Goal: Information Seeking & Learning: Learn about a topic

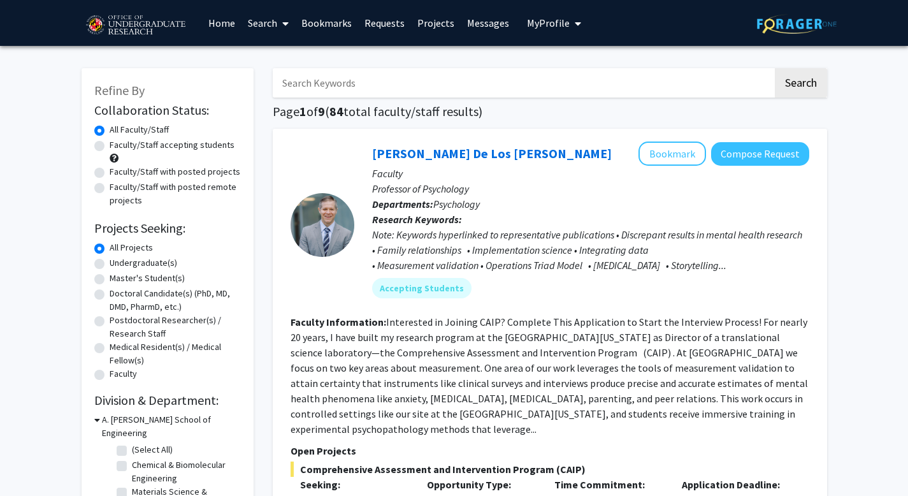
click at [273, 23] on link "Search" at bounding box center [269, 23] width 54 height 45
click at [110, 145] on label "Faculty/Staff accepting students" at bounding box center [172, 144] width 125 height 13
click at [110, 145] on input "Faculty/Staff accepting students" at bounding box center [114, 142] width 8 height 8
radio input "true"
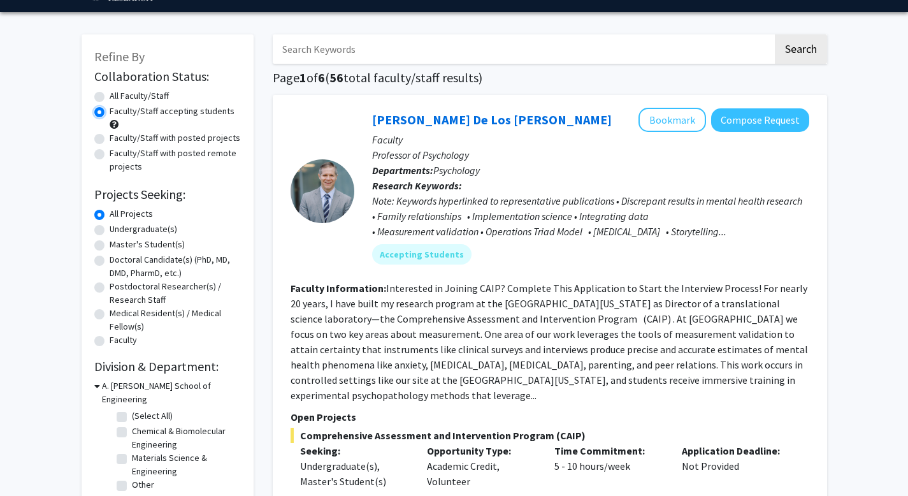
scroll to position [36, 0]
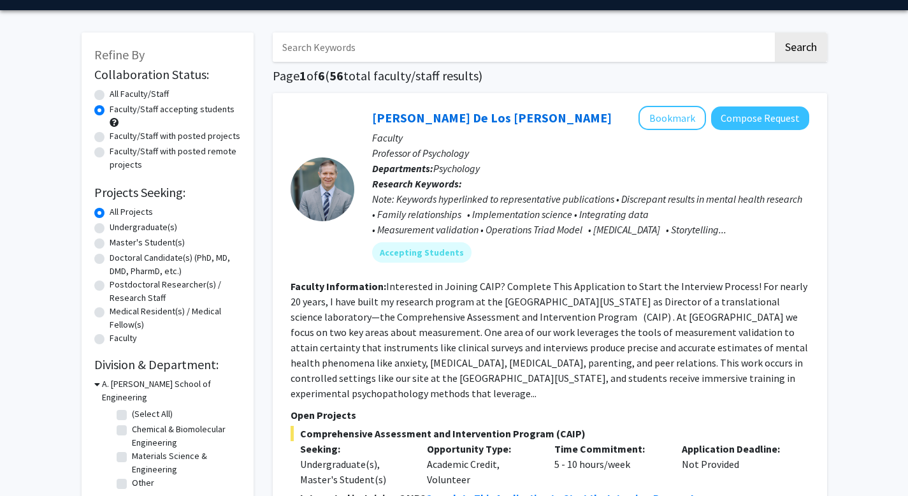
click at [110, 227] on label "Undergraduate(s)" at bounding box center [144, 226] width 68 height 13
click at [110, 227] on input "Undergraduate(s)" at bounding box center [114, 224] width 8 height 8
radio input "true"
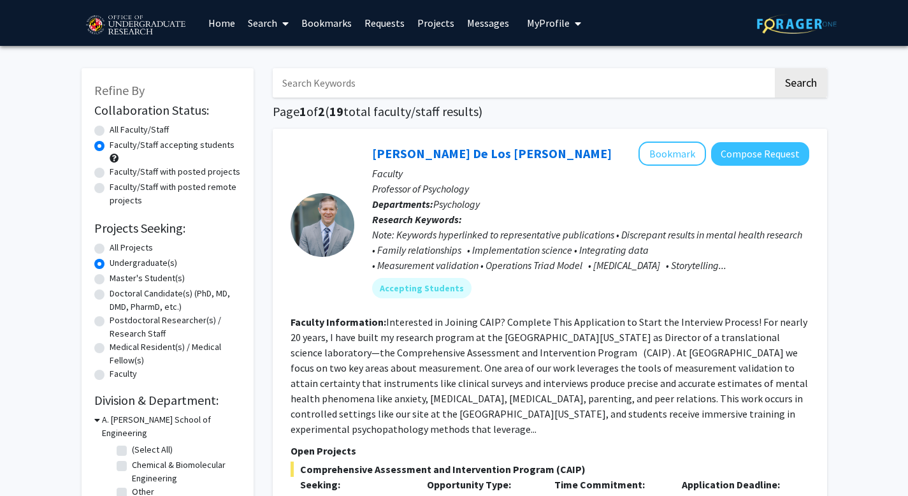
click at [259, 22] on link "Search" at bounding box center [269, 23] width 54 height 45
click at [277, 80] on span "Students" at bounding box center [281, 83] width 78 height 25
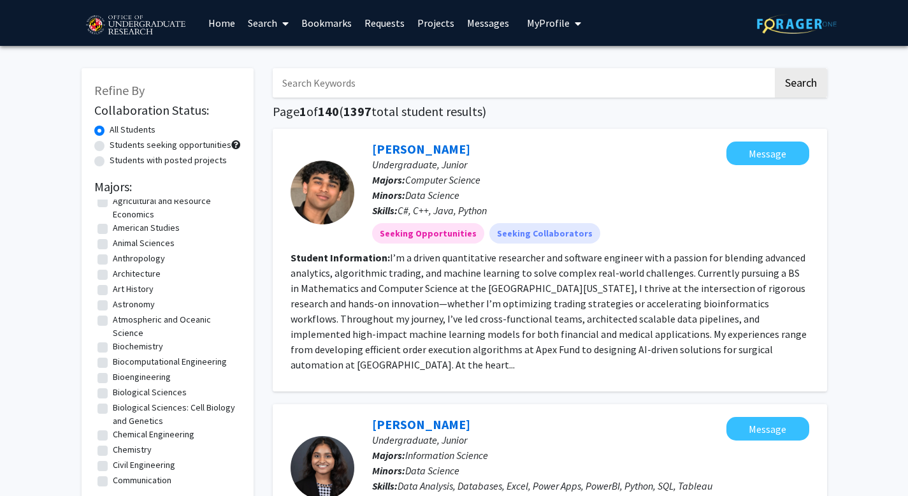
scroll to position [45, 0]
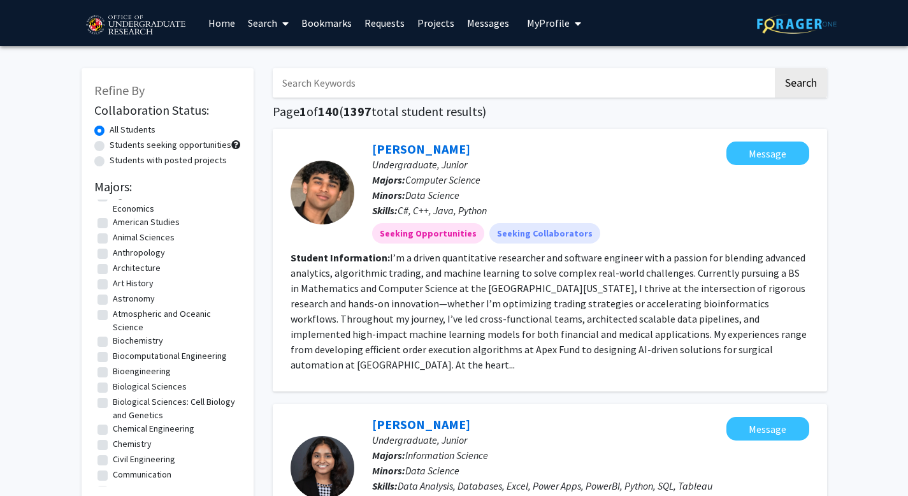
click at [113, 340] on label "Biochemistry" at bounding box center [138, 340] width 50 height 13
click at [113, 340] on input "Biochemistry" at bounding box center [117, 338] width 8 height 8
checkbox input "true"
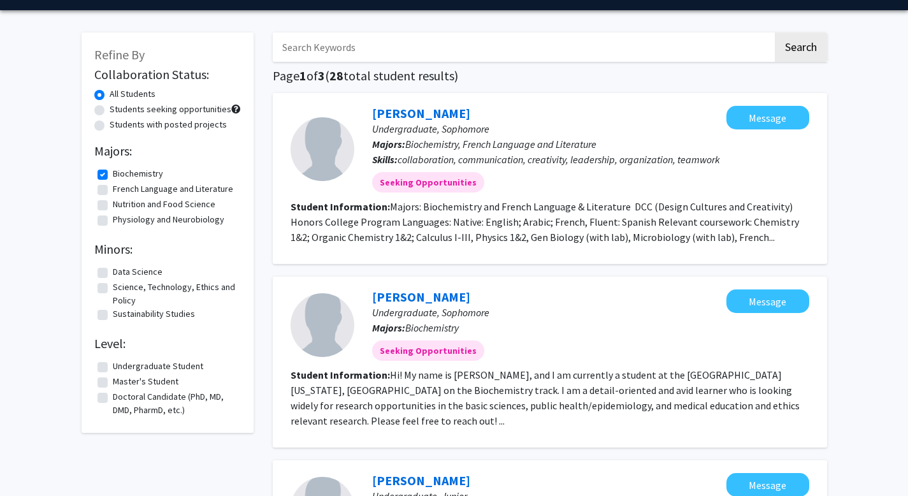
scroll to position [36, 0]
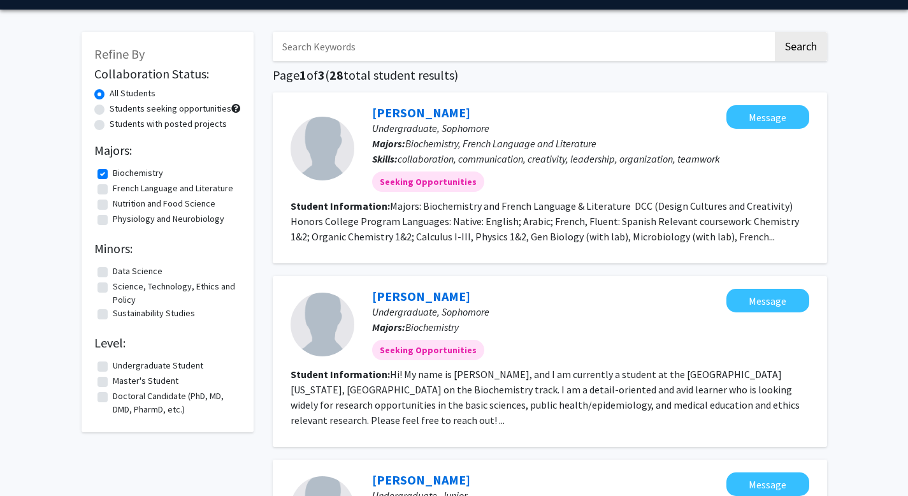
click at [113, 170] on label "Biochemistry" at bounding box center [138, 172] width 50 height 13
click at [113, 170] on input "Biochemistry" at bounding box center [117, 170] width 8 height 8
checkbox input "false"
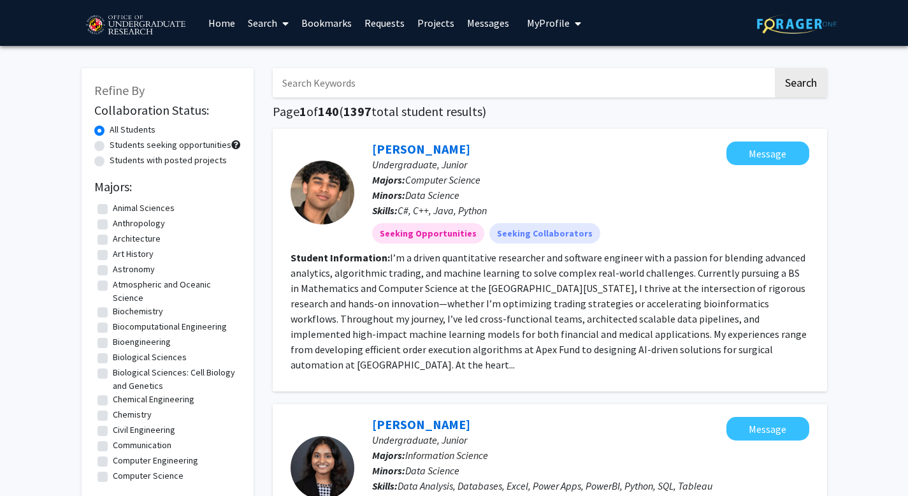
scroll to position [75, 0]
click at [113, 356] on label "Biological Sciences" at bounding box center [150, 356] width 74 height 13
click at [113, 356] on input "Biological Sciences" at bounding box center [117, 354] width 8 height 8
checkbox input "true"
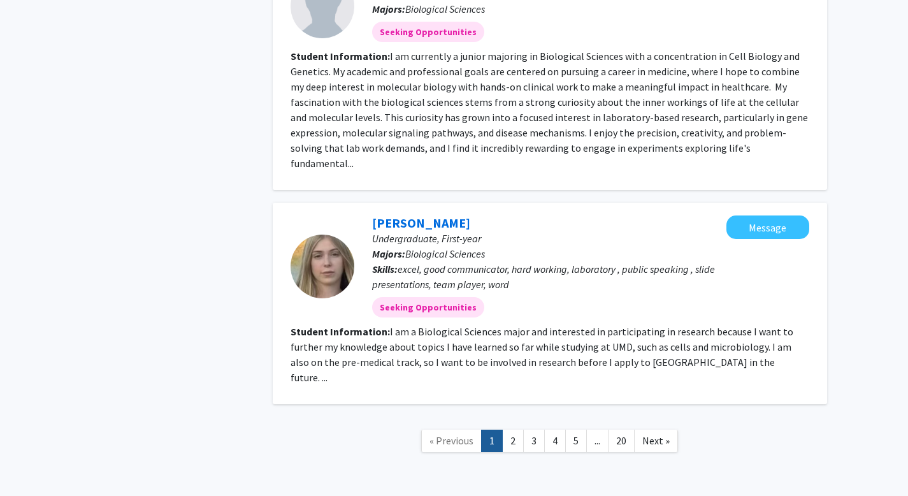
scroll to position [1306, 0]
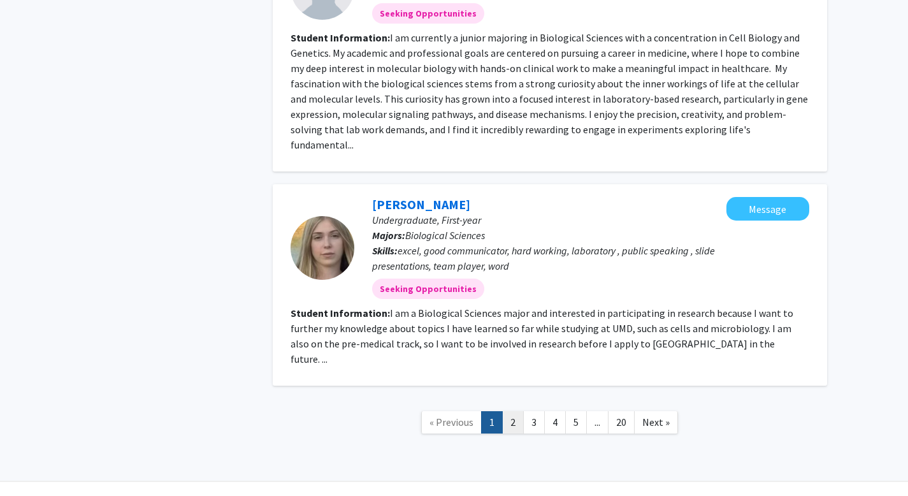
click at [517, 411] on link "2" at bounding box center [513, 422] width 22 height 22
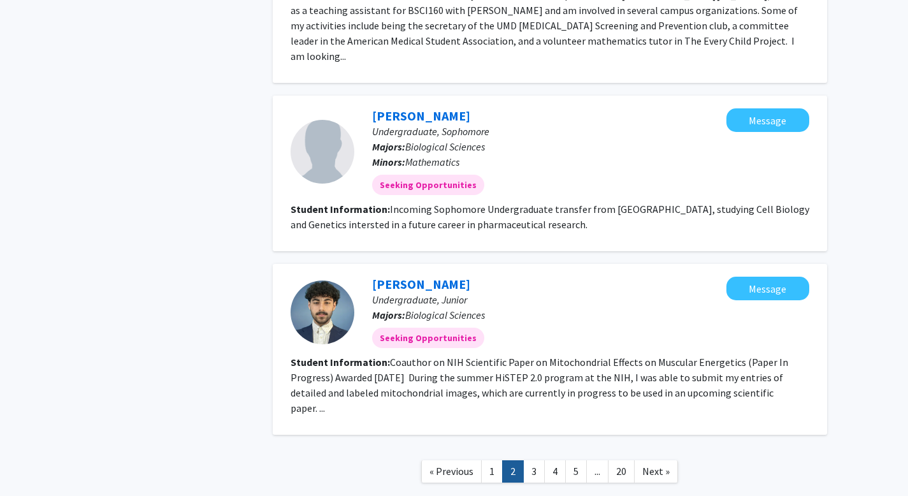
scroll to position [1802, 0]
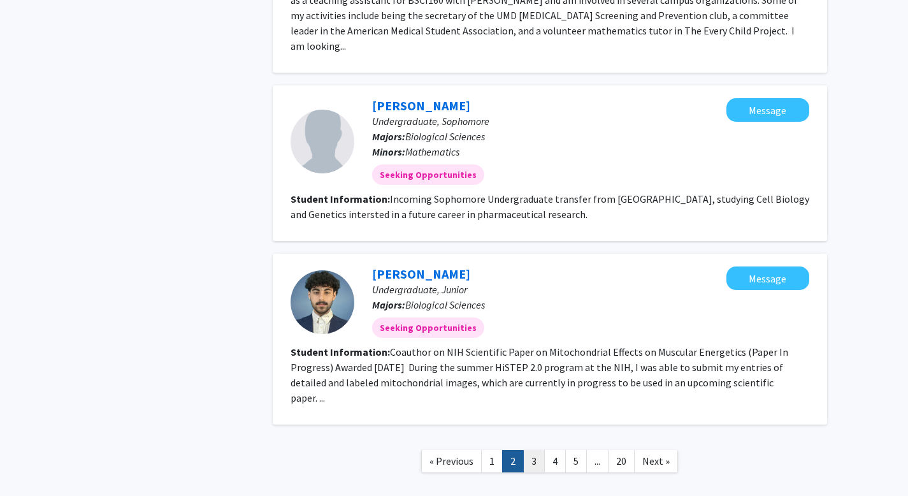
click at [535, 450] on link "3" at bounding box center [534, 461] width 22 height 22
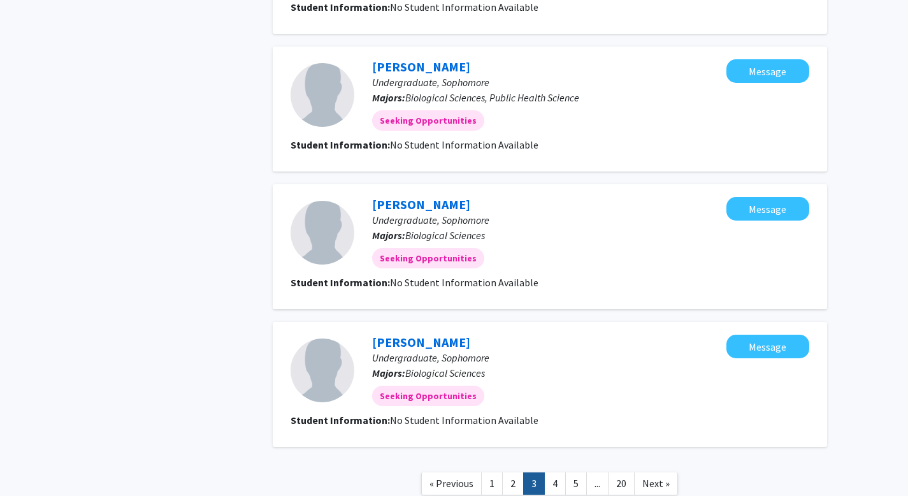
scroll to position [1374, 0]
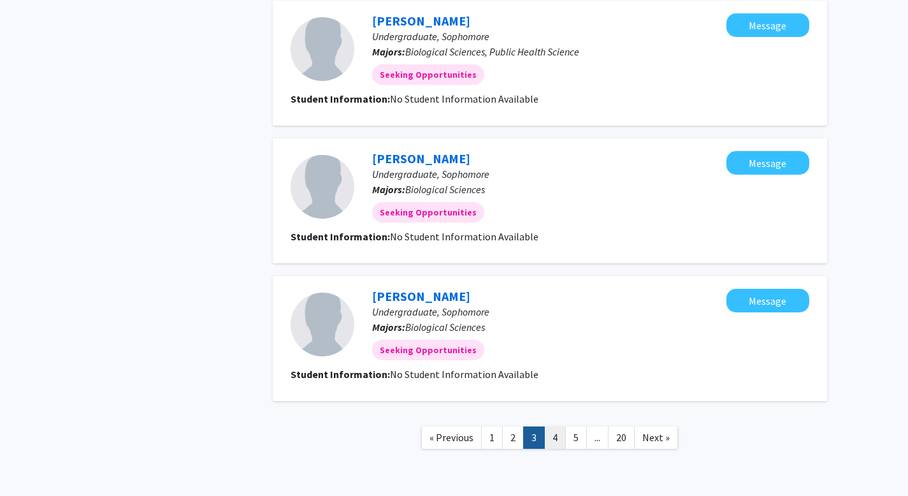
click at [552, 426] on link "4" at bounding box center [555, 437] width 22 height 22
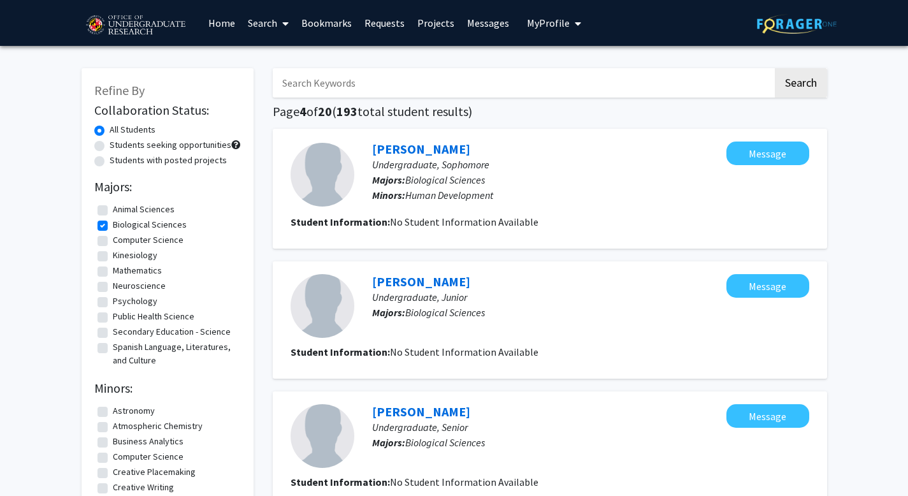
click at [800, 17] on img at bounding box center [797, 24] width 80 height 20
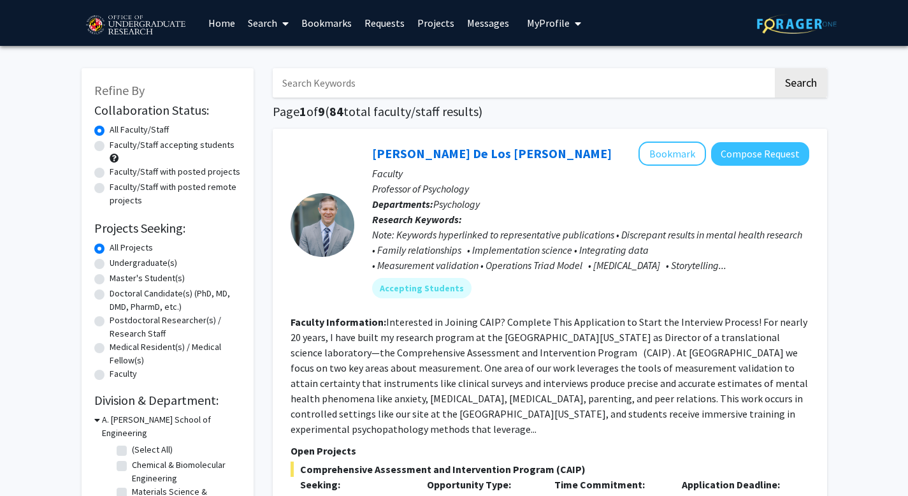
click at [136, 34] on img at bounding box center [136, 26] width 108 height 32
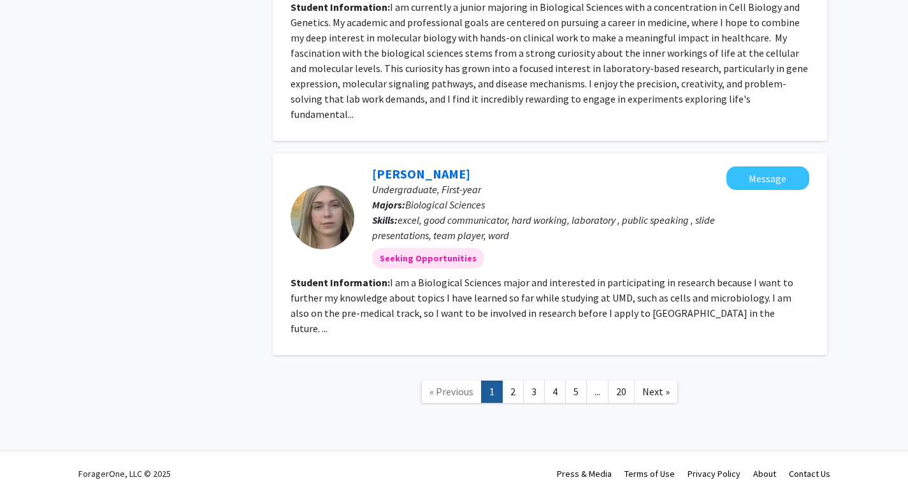
scroll to position [1306, 0]
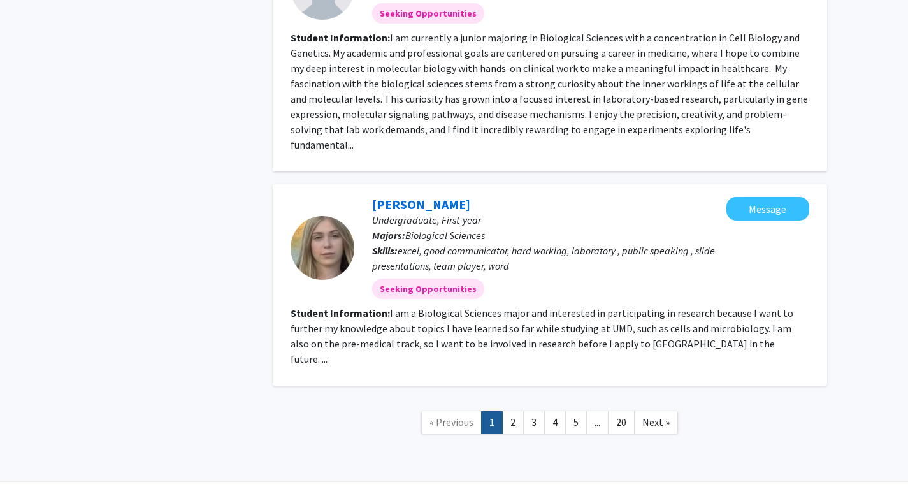
checkbox input "false"
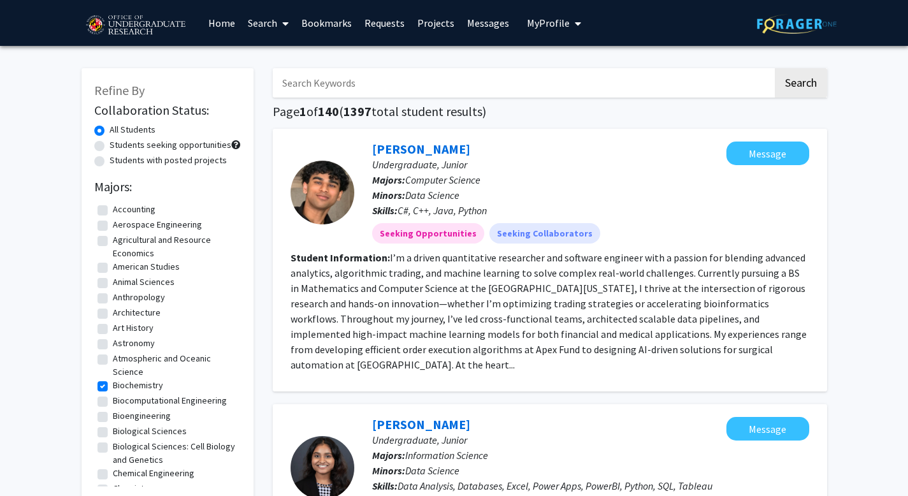
checkbox input "true"
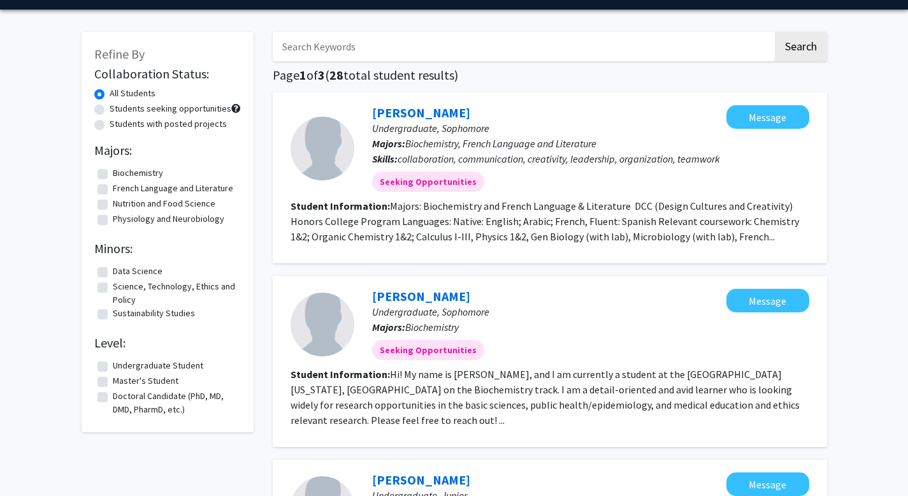
checkbox input "false"
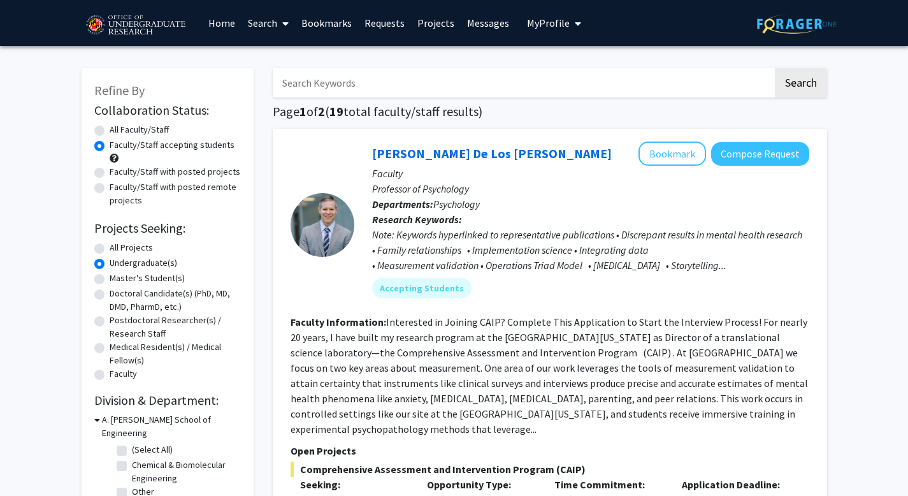
radio input "true"
